Goal: Transaction & Acquisition: Purchase product/service

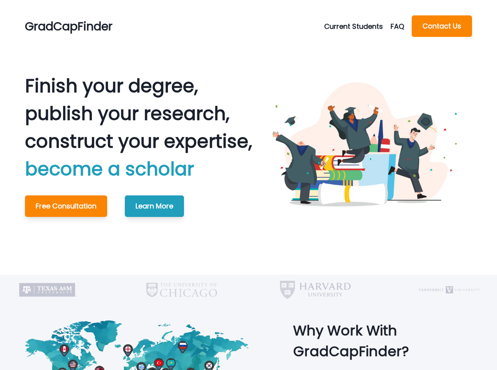
click at [345, 26] on button "Current Students" at bounding box center [357, 26] width 66 height 10
click at [349, 44] on button "Schedule Meeting" at bounding box center [368, 45] width 85 height 14
click at [345, 25] on button "Current Students" at bounding box center [357, 26] width 66 height 10
click at [348, 59] on button "Make A Payment" at bounding box center [368, 59] width 85 height 14
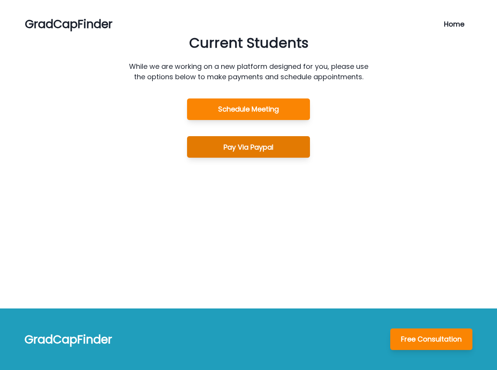
click at [240, 141] on button "Pay Via Paypal" at bounding box center [248, 147] width 123 height 22
